Goal: Navigation & Orientation: Find specific page/section

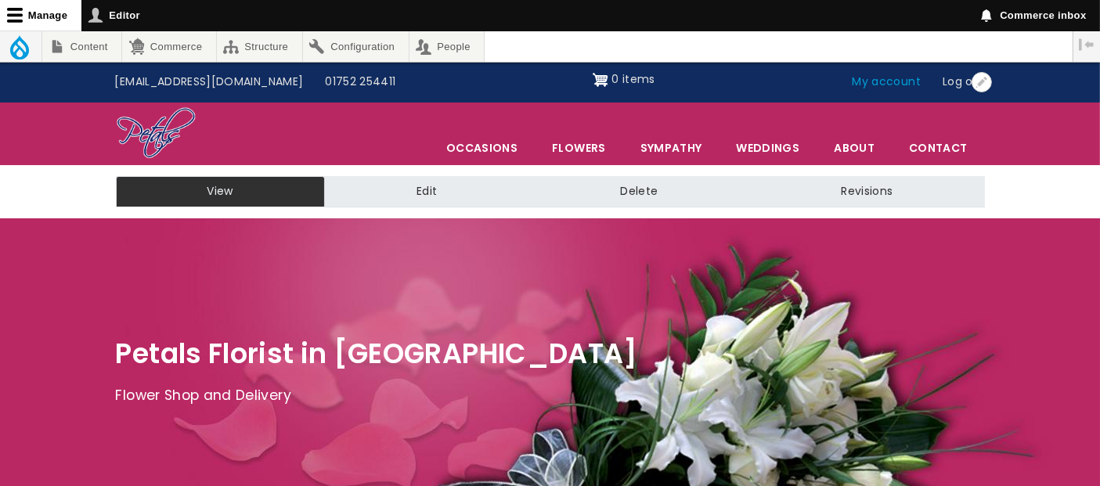
click at [901, 85] on link "My account" at bounding box center [886, 82] width 91 height 30
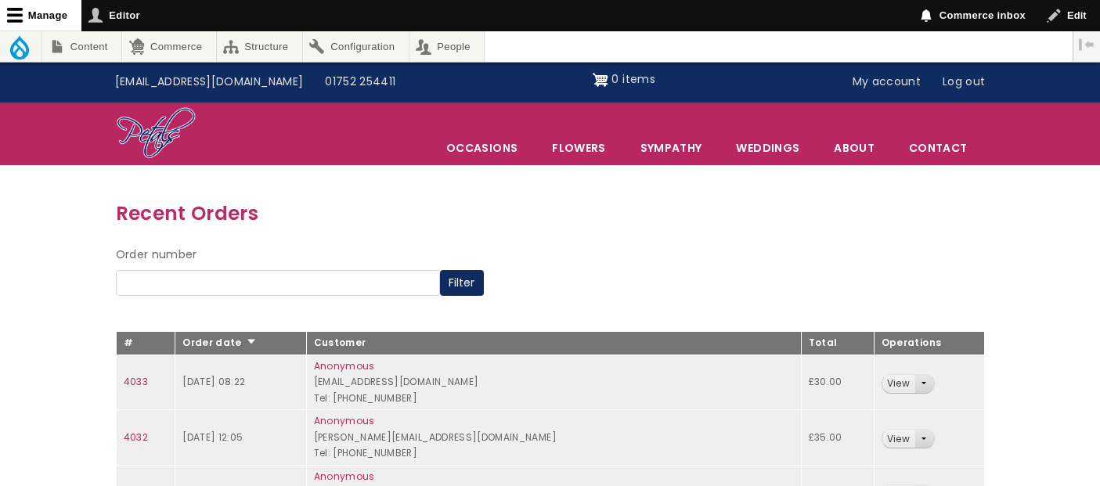
scroll to position [5, 0]
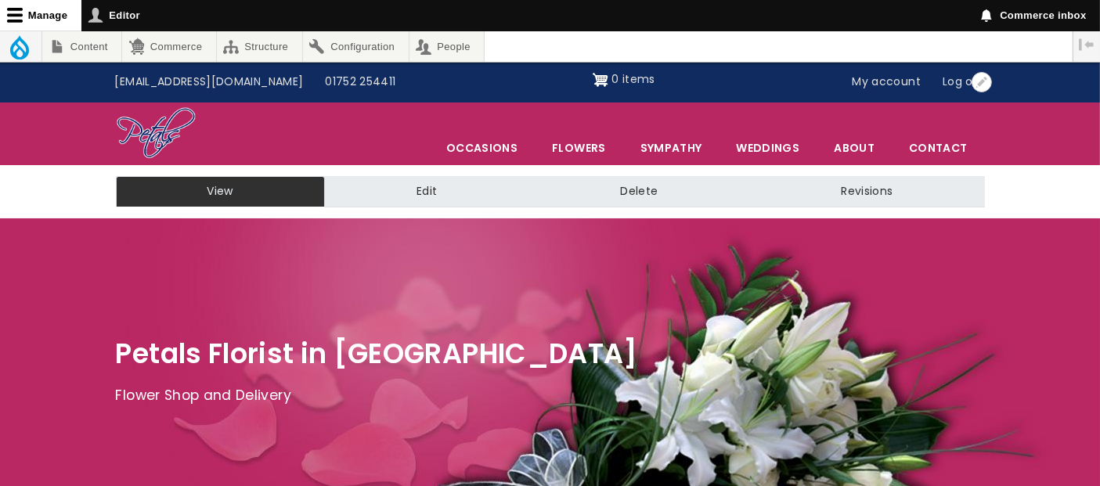
click at [883, 77] on link "My account" at bounding box center [886, 82] width 91 height 30
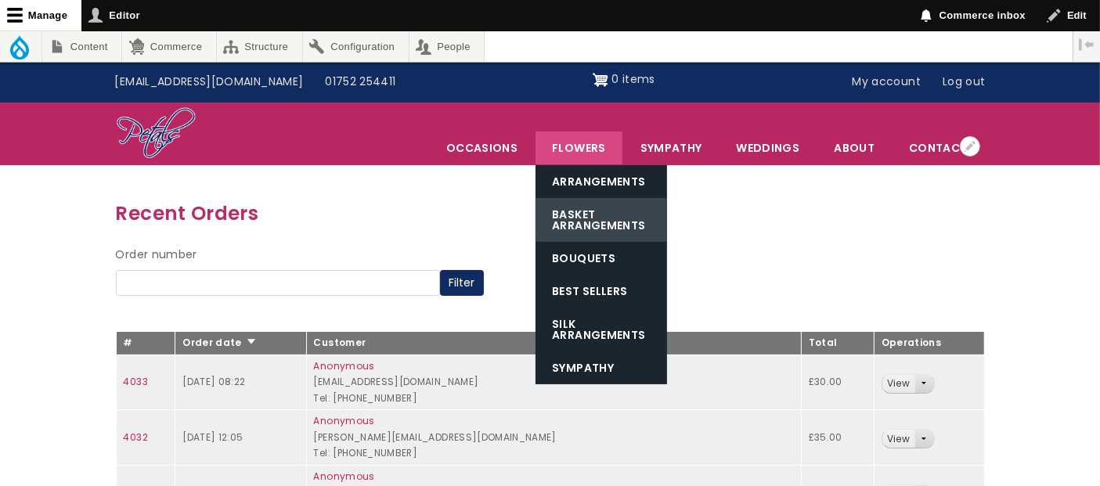
click at [592, 220] on link "Basket Arrangements" at bounding box center [600, 220] width 131 height 44
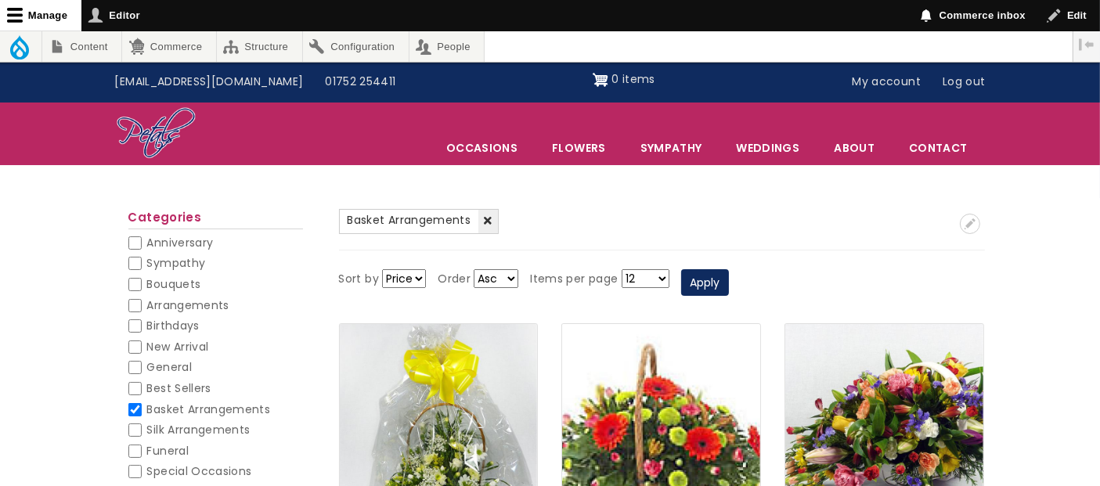
scroll to position [174, 0]
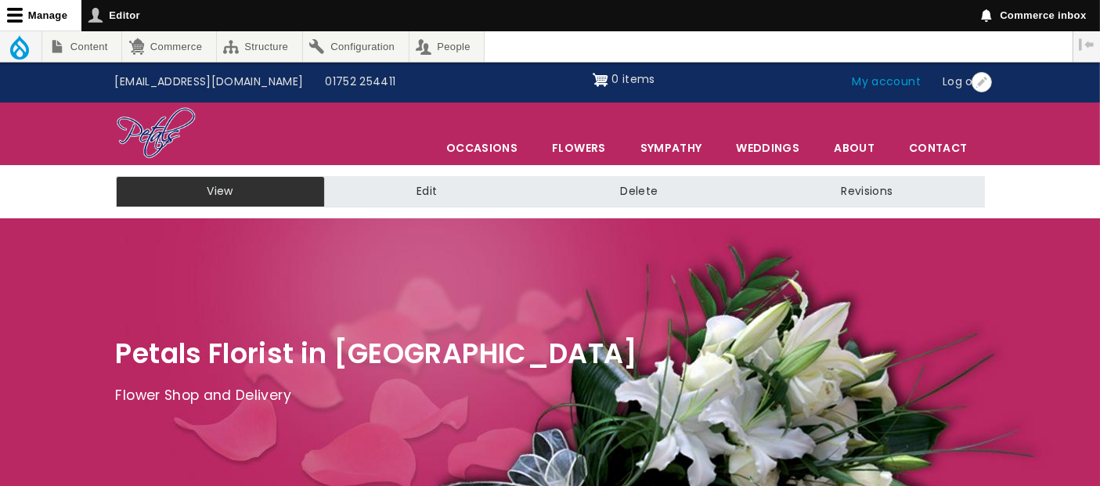
click at [892, 89] on link "My account" at bounding box center [886, 82] width 91 height 30
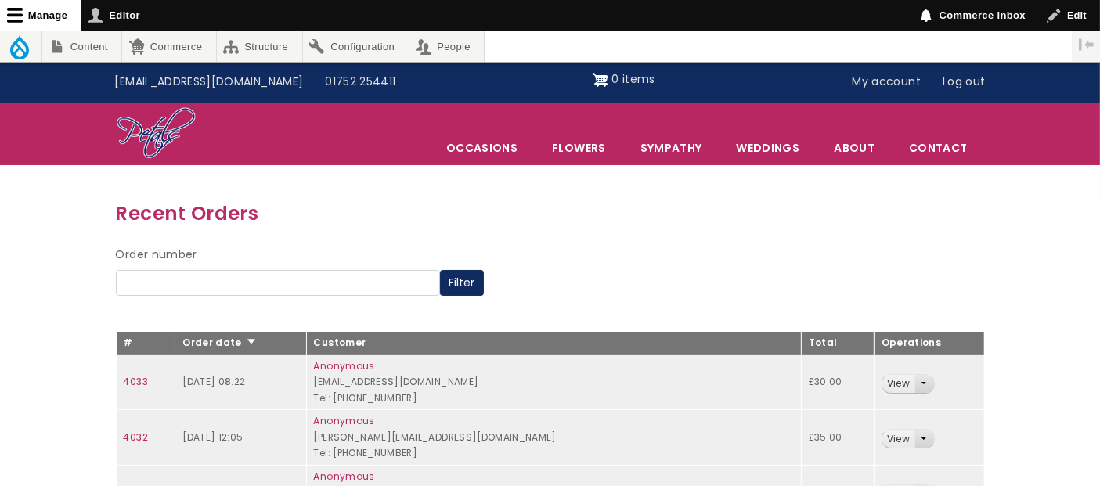
scroll to position [236, 0]
